Goal: Task Accomplishment & Management: Complete application form

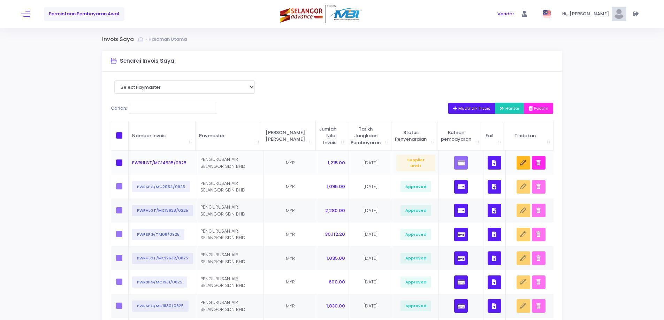
click at [489, 161] on button "button" at bounding box center [495, 163] width 14 height 14
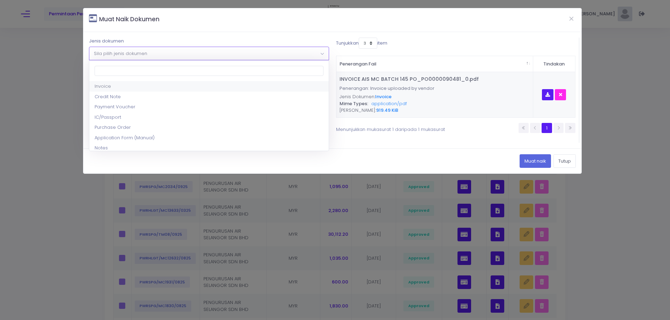
click at [188, 52] on span "Sila pilih jenis dokumen" at bounding box center [208, 53] width 239 height 13
select select "5"
click at [172, 83] on div "Pilih fail untik dimuat naik Pilih fail" at bounding box center [209, 84] width 240 height 12
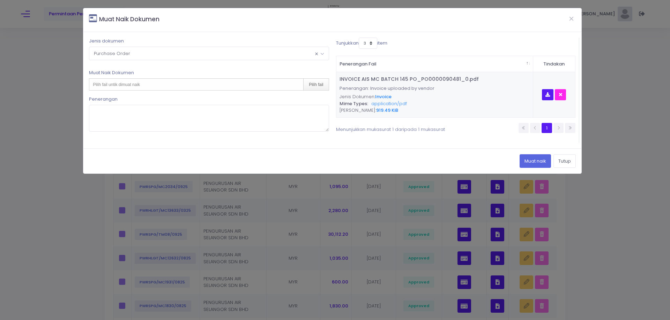
type input "C:\fakepath\MC BATCH 145 PO_PO0000090481_0.pdf"
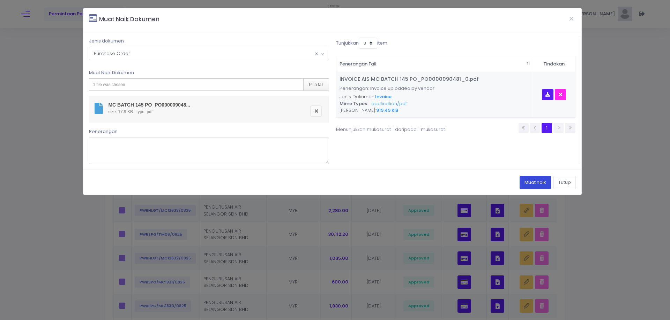
click at [526, 183] on button "Muat naik" at bounding box center [534, 182] width 31 height 13
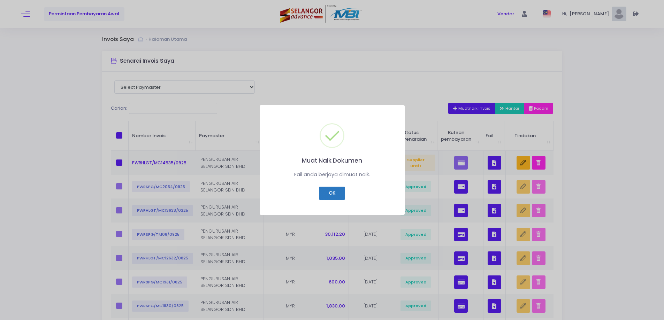
click at [339, 191] on button "OK" at bounding box center [332, 193] width 26 height 13
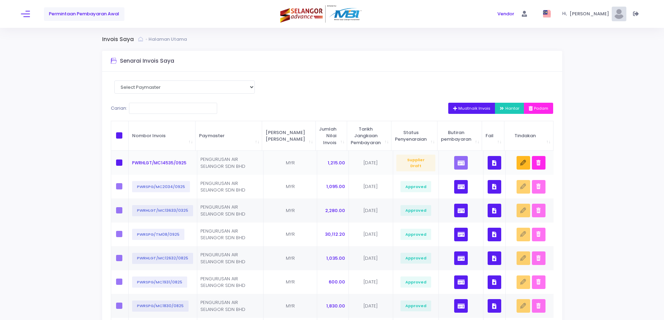
click at [497, 165] on button "button" at bounding box center [495, 163] width 14 height 14
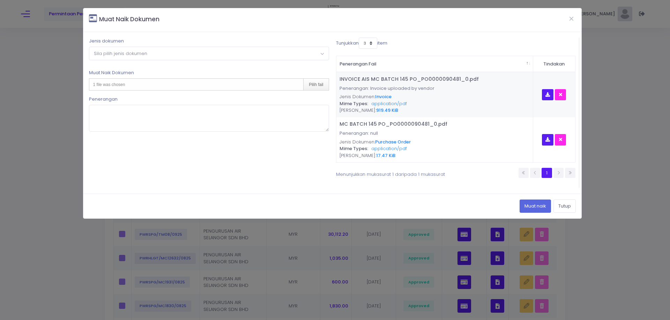
click at [250, 52] on span "Sila pilih jenis dokumen" at bounding box center [208, 53] width 239 height 13
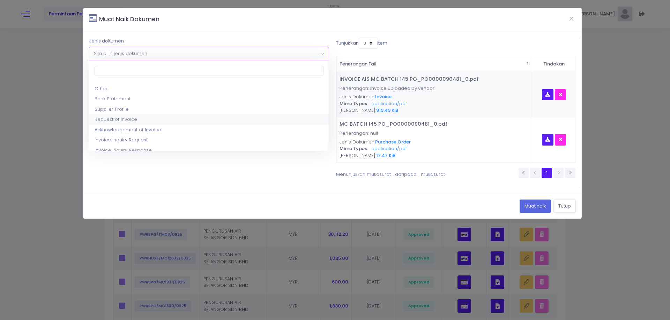
scroll to position [105, 0]
select select "17"
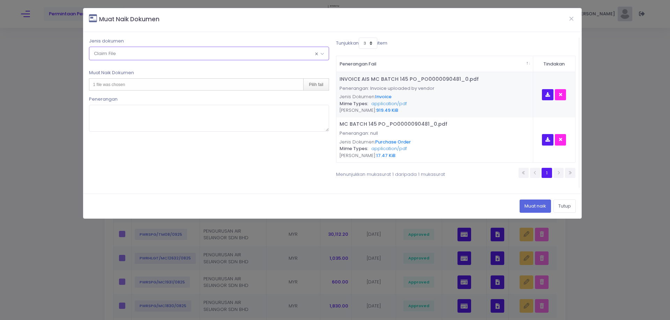
click at [164, 88] on div "1 file was chosen Pilih fail" at bounding box center [209, 84] width 240 height 12
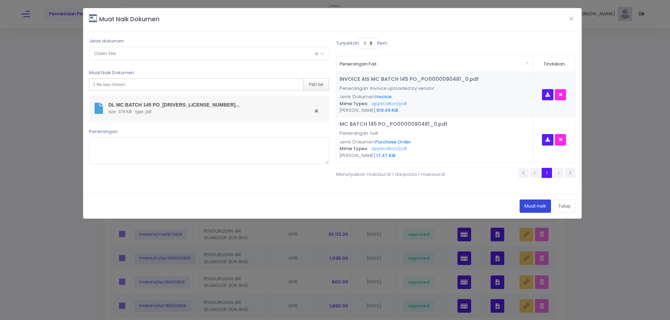
click at [519, 208] on button "Muat naik" at bounding box center [534, 206] width 31 height 13
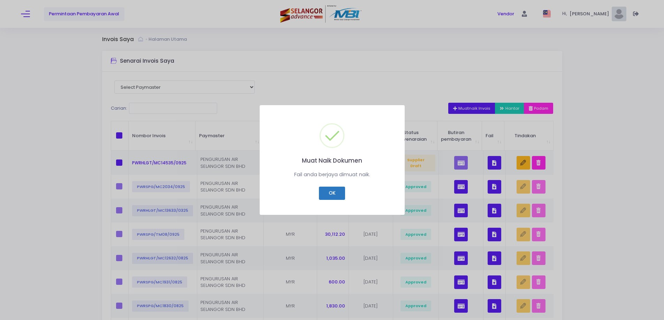
click at [342, 194] on button "OK" at bounding box center [332, 193] width 26 height 13
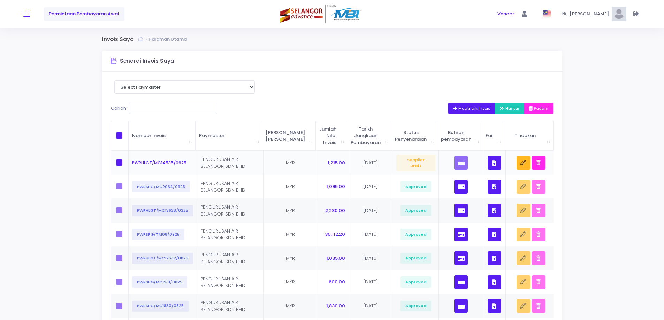
click at [493, 163] on icon "button" at bounding box center [494, 163] width 4 height 0
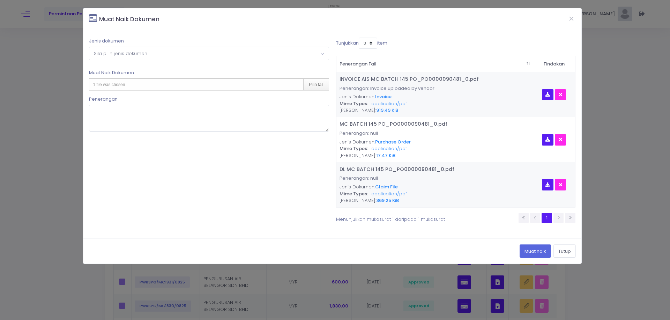
click at [253, 55] on span "Sila pilih jenis dokumen" at bounding box center [208, 53] width 239 height 13
click at [163, 82] on div "1 file was chosen Pilih fail" at bounding box center [209, 84] width 240 height 12
type input "C:\fakepath\AL AIS MC BATCH 145 PO_PO0000090481_0.pdf"
click at [533, 247] on button "Muat naik" at bounding box center [534, 251] width 31 height 13
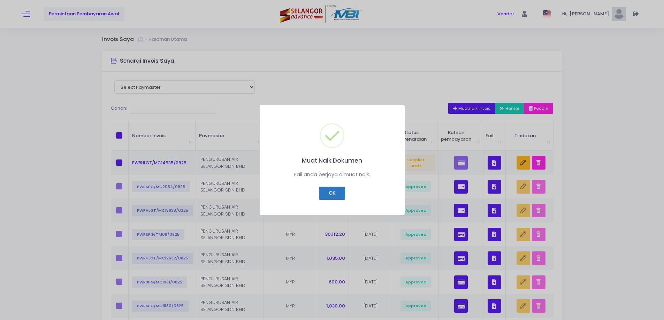
click at [326, 195] on button "OK" at bounding box center [332, 193] width 26 height 13
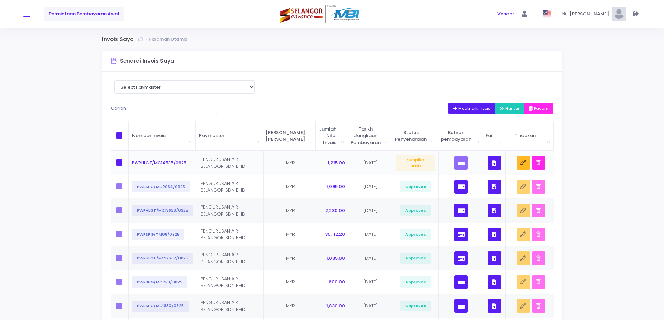
click at [488, 162] on button "button" at bounding box center [495, 163] width 14 height 14
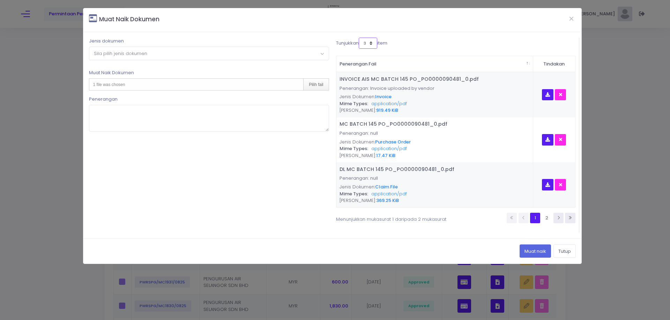
click at [373, 42] on select "3 5 7 10" at bounding box center [368, 43] width 18 height 11
select select "10"
click at [360, 38] on select "3 5 7 10" at bounding box center [368, 43] width 18 height 11
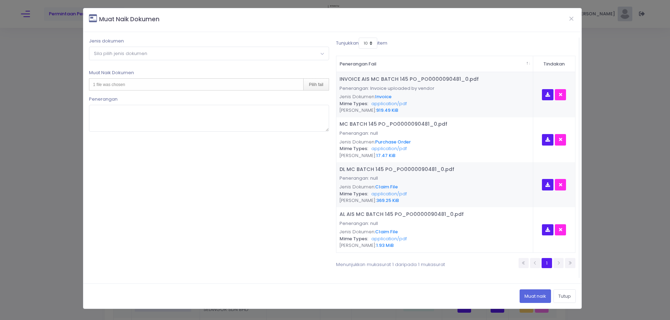
click at [201, 53] on span "Sila pilih jenis dokumen" at bounding box center [208, 53] width 239 height 13
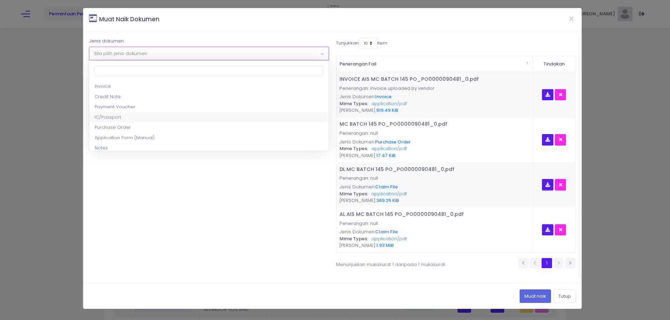
scroll to position [35, 0]
select select "9"
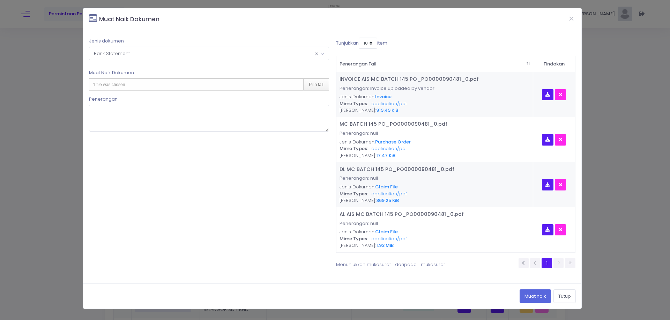
click at [164, 85] on div "1 file was chosen Pilih fail" at bounding box center [209, 84] width 240 height 12
type input "C:\fakepath\BANK STATEMENT BULAN 1 2025.pdf"
click at [529, 297] on button "Muat naik" at bounding box center [534, 296] width 31 height 13
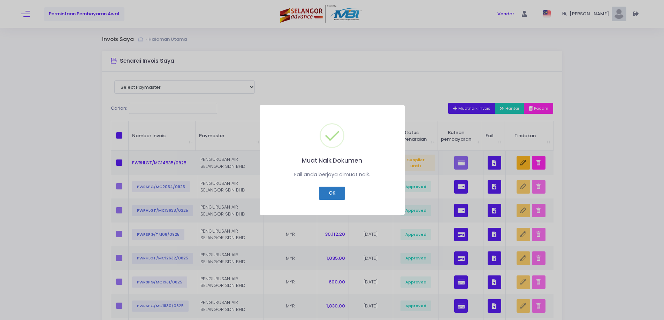
click at [344, 192] on button "OK" at bounding box center [332, 193] width 26 height 13
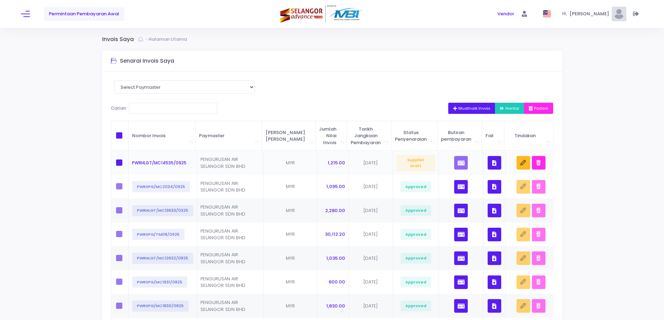
click at [490, 167] on button "button" at bounding box center [495, 163] width 14 height 14
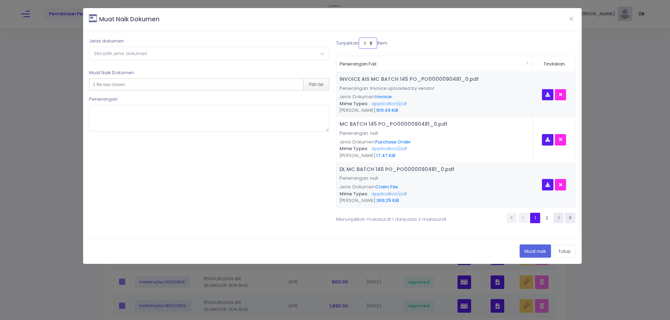
click at [375, 44] on select "3 5 7 10" at bounding box center [368, 43] width 18 height 11
select select "10"
click at [359, 38] on select "3 5 7 10" at bounding box center [368, 43] width 18 height 11
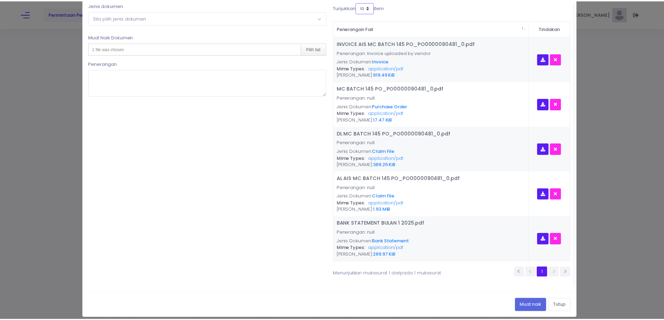
scroll to position [42, 0]
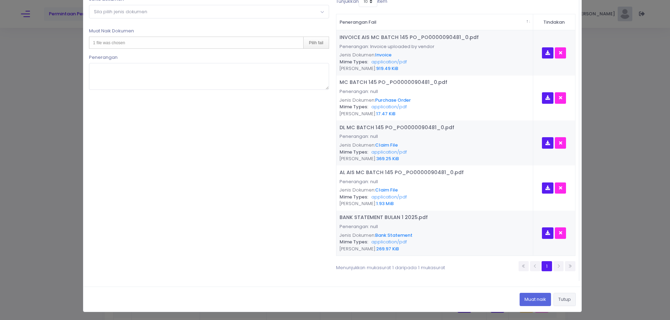
click at [558, 300] on button "Tutup" at bounding box center [564, 299] width 22 height 13
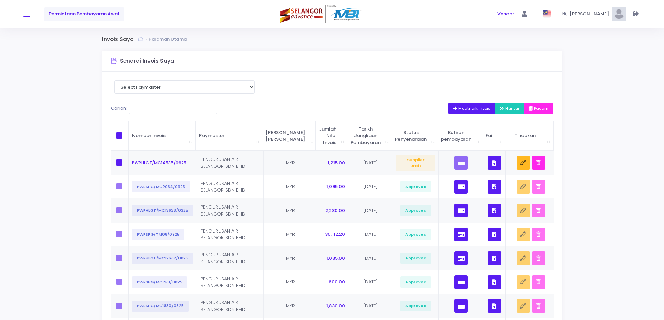
click at [118, 138] on span at bounding box center [119, 136] width 6 height 6
click at [127, 137] on input "checkbox" at bounding box center [129, 135] width 5 height 5
checkbox input "true"
click at [500, 109] on icon "button" at bounding box center [503, 109] width 6 height 0
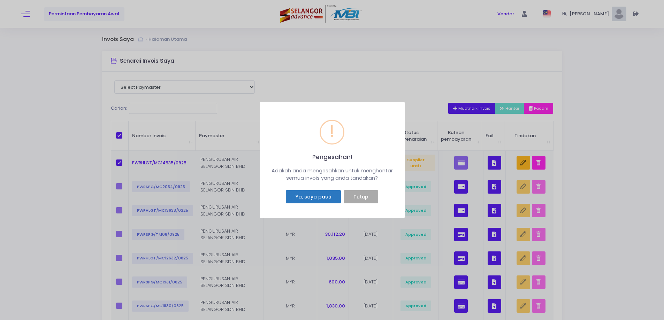
click at [321, 199] on button "Ya, saya pasti" at bounding box center [313, 196] width 55 height 13
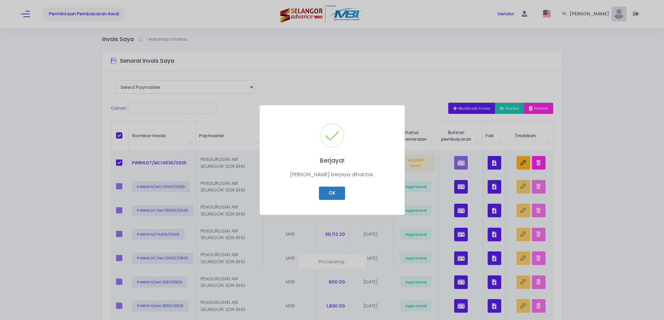
click at [330, 191] on button "OK" at bounding box center [332, 193] width 26 height 13
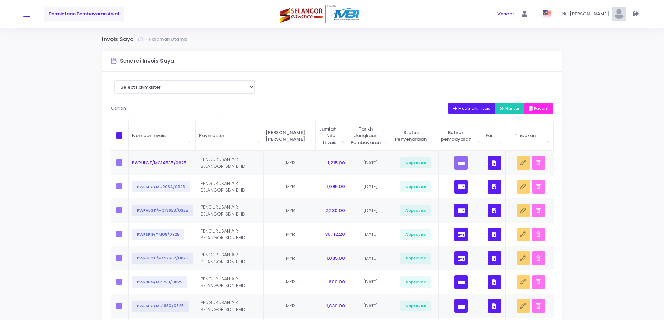
click at [31, 14] on div "Permintaan Pembayaran Awal" at bounding box center [125, 14] width 208 height 28
click at [28, 14] on span at bounding box center [25, 14] width 9 height 1
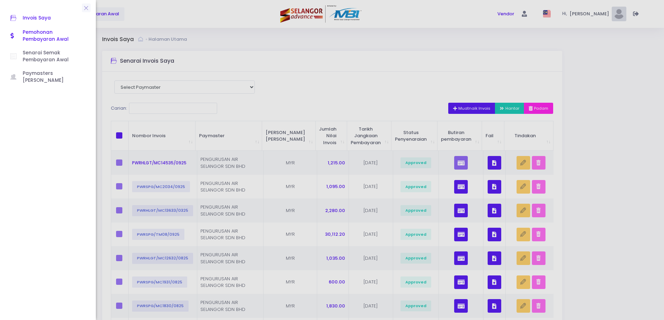
click at [29, 32] on span "Pemohonan Pembayaran Awal" at bounding box center [54, 36] width 63 height 14
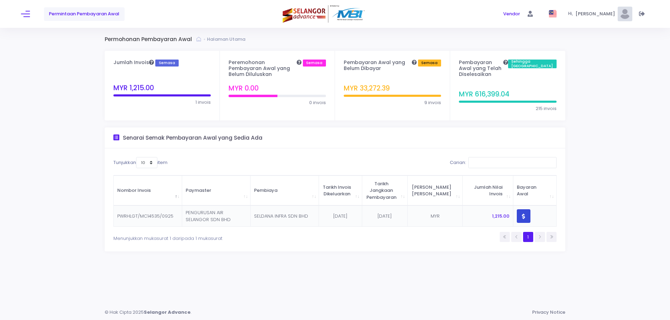
click at [521, 215] on button "button" at bounding box center [523, 217] width 14 height 14
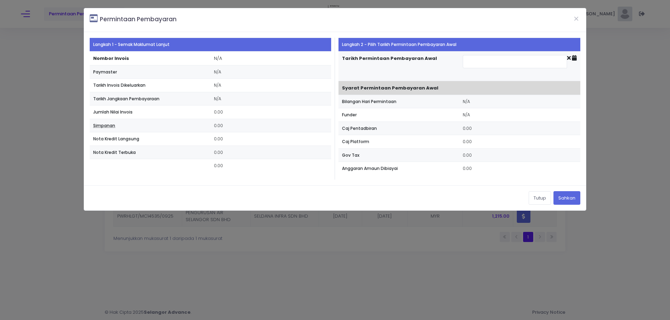
type input "2025-10-02"
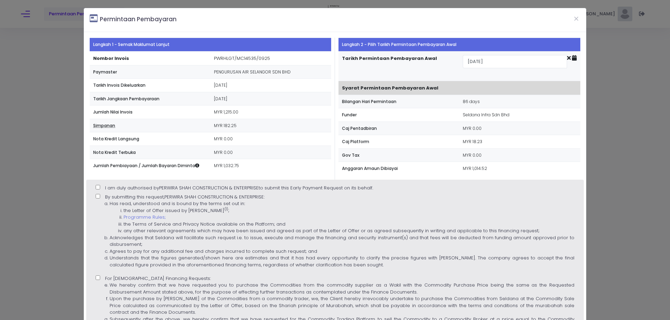
click at [97, 186] on input "I am duly authorised by PERWIRA SHAH CONSTRUCTION & ENTERPRISE to submit this E…" at bounding box center [98, 187] width 5 height 5
checkbox input "true"
click at [97, 196] on input "By submitting this request, PERWIRA SHAH CONSTRUCTION & ENTERPRISE : Has read, …" at bounding box center [98, 196] width 5 height 5
checkbox input "true"
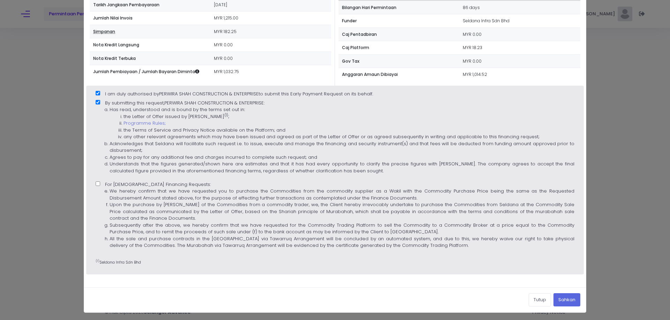
scroll to position [95, 0]
click at [99, 184] on input "For Islamic Financing Requests: We hereby confirm that we have requested you to…" at bounding box center [98, 183] width 5 height 5
checkbox input "true"
click at [558, 303] on button "Sahkan" at bounding box center [566, 299] width 27 height 13
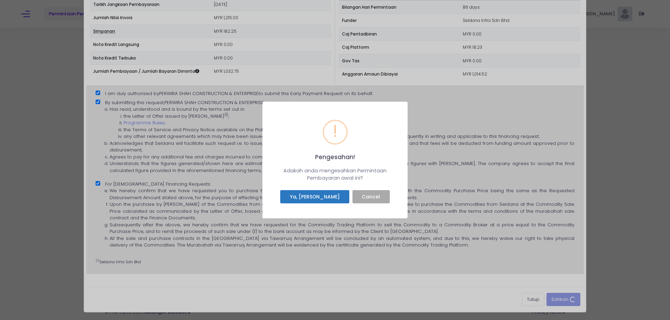
click at [333, 195] on button "Ya, Saya sahkan" at bounding box center [314, 196] width 69 height 13
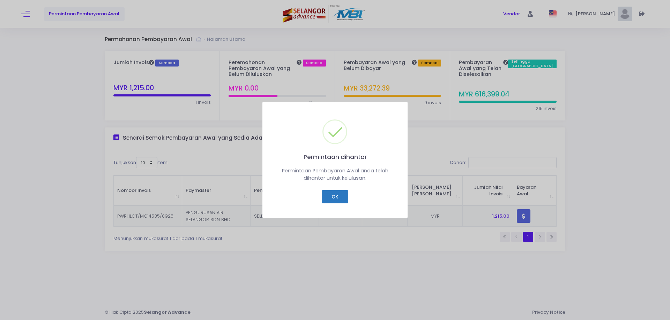
click at [325, 194] on button "OK" at bounding box center [335, 196] width 26 height 13
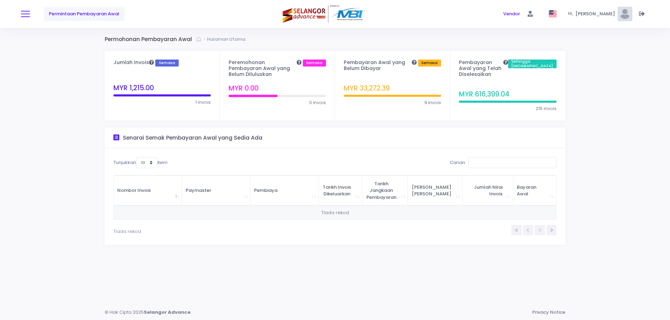
click at [24, 18] on div "Permintaan Pembayaran Awal" at bounding box center [125, 14] width 209 height 28
click at [24, 17] on button at bounding box center [25, 13] width 9 height 9
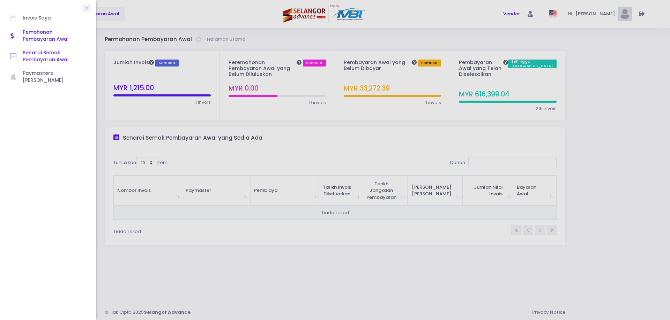
click at [34, 55] on span "Senarai Semak Pembayaran Awal" at bounding box center [54, 57] width 63 height 14
